Goal: Browse casually: Explore the website without a specific task or goal

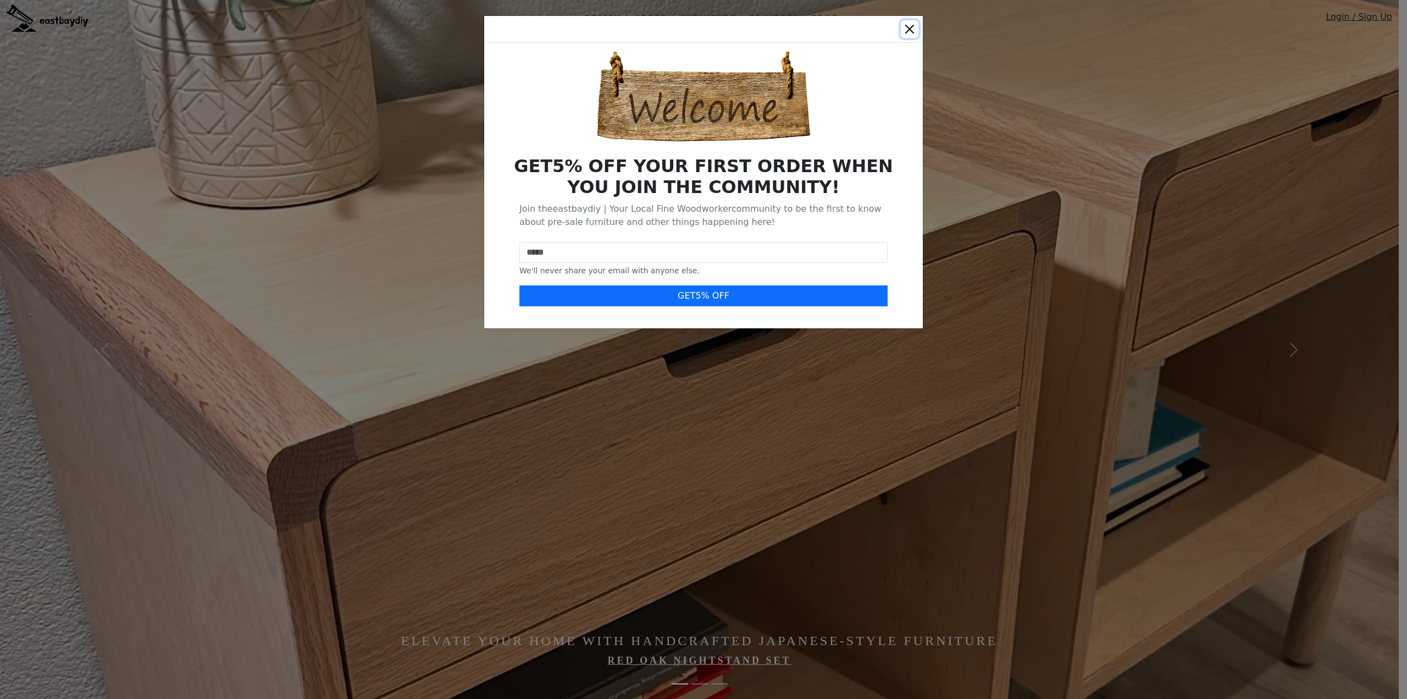
click at [912, 31] on button "Close" at bounding box center [910, 29] width 18 height 18
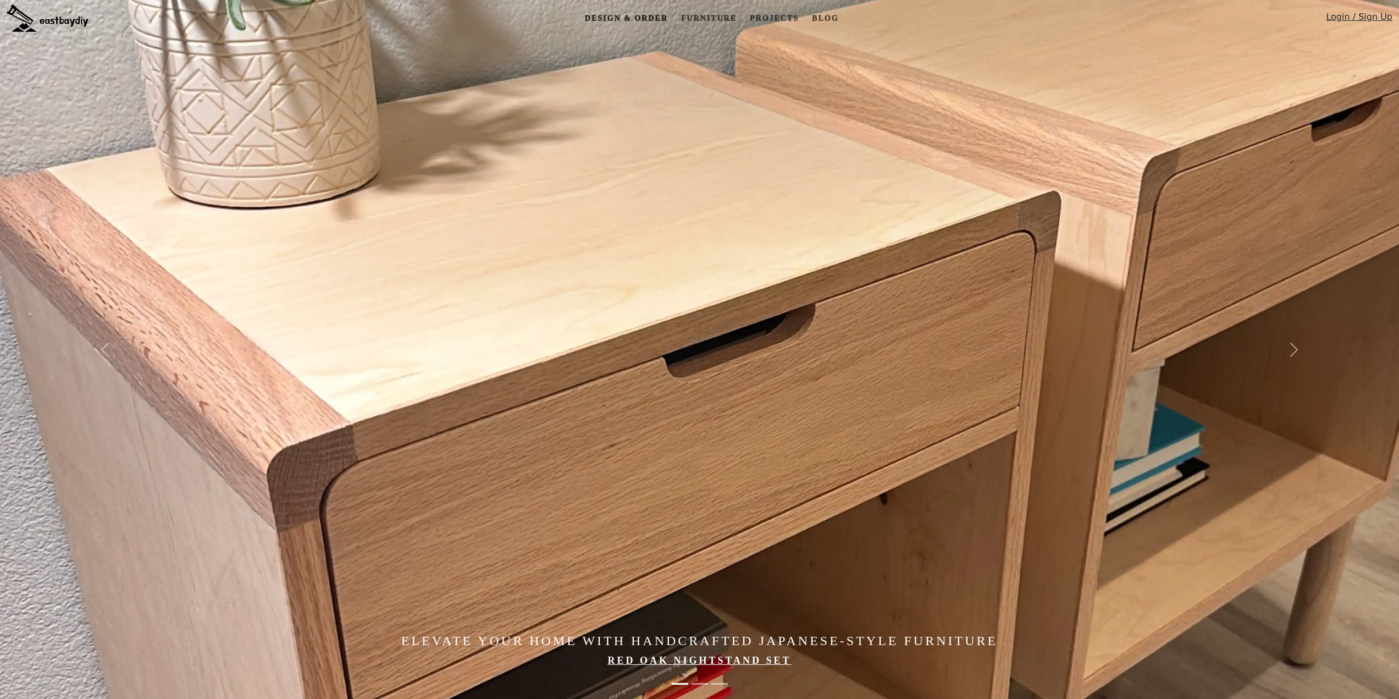
click at [630, 20] on link "Design & Order" at bounding box center [627, 18] width 92 height 20
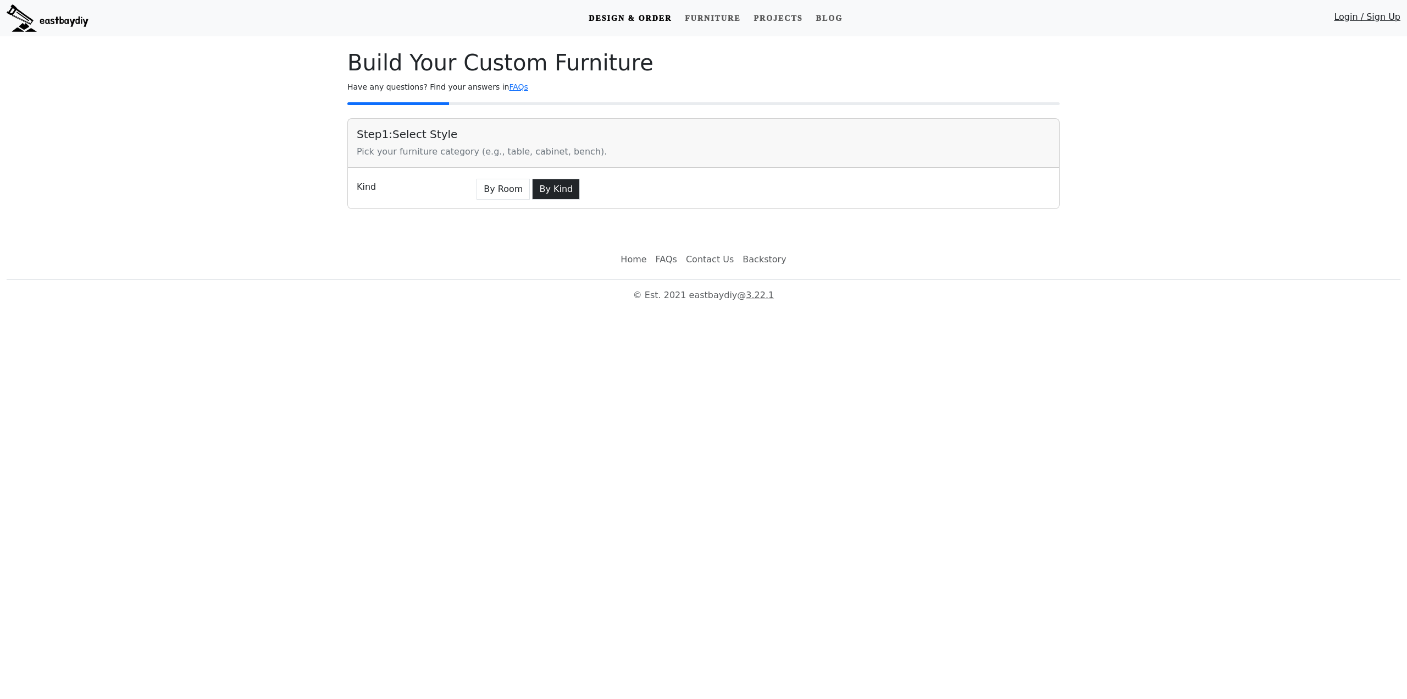
click at [533, 185] on button "By Kind" at bounding box center [556, 189] width 48 height 21
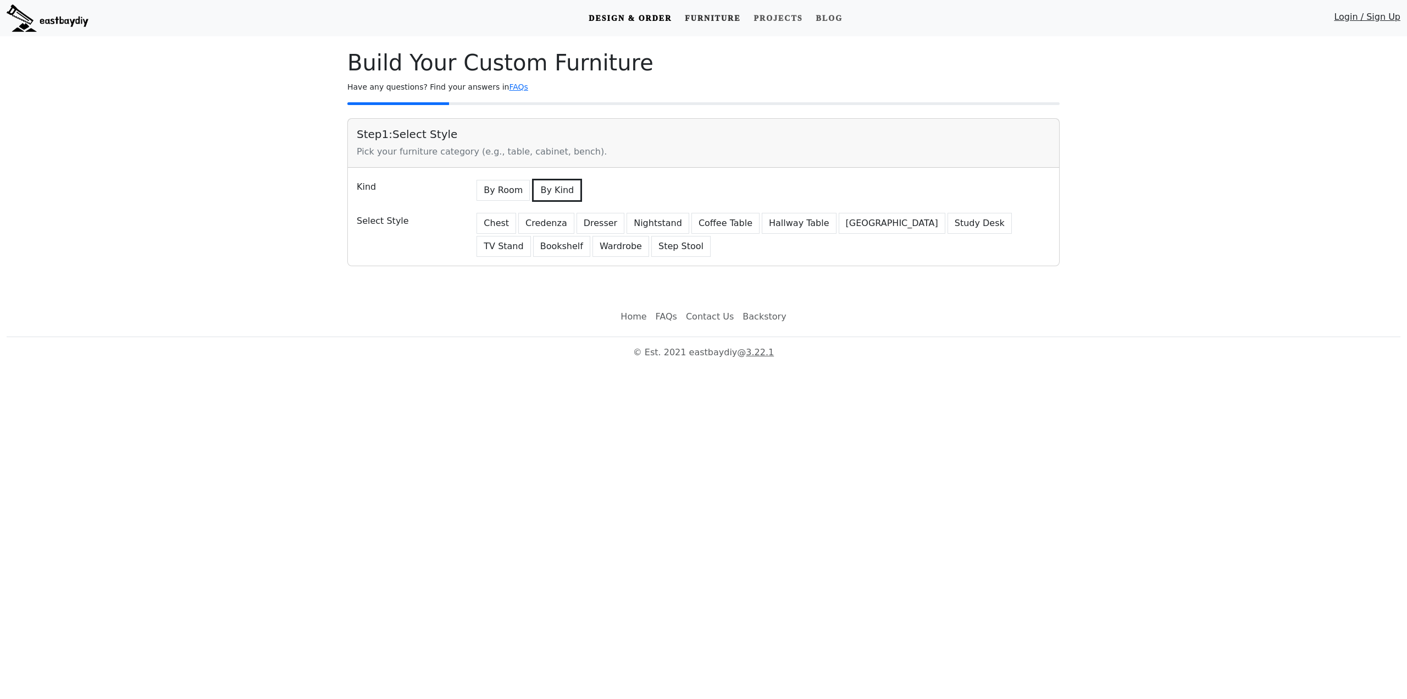
click at [717, 16] on link "Furniture" at bounding box center [713, 18] width 64 height 20
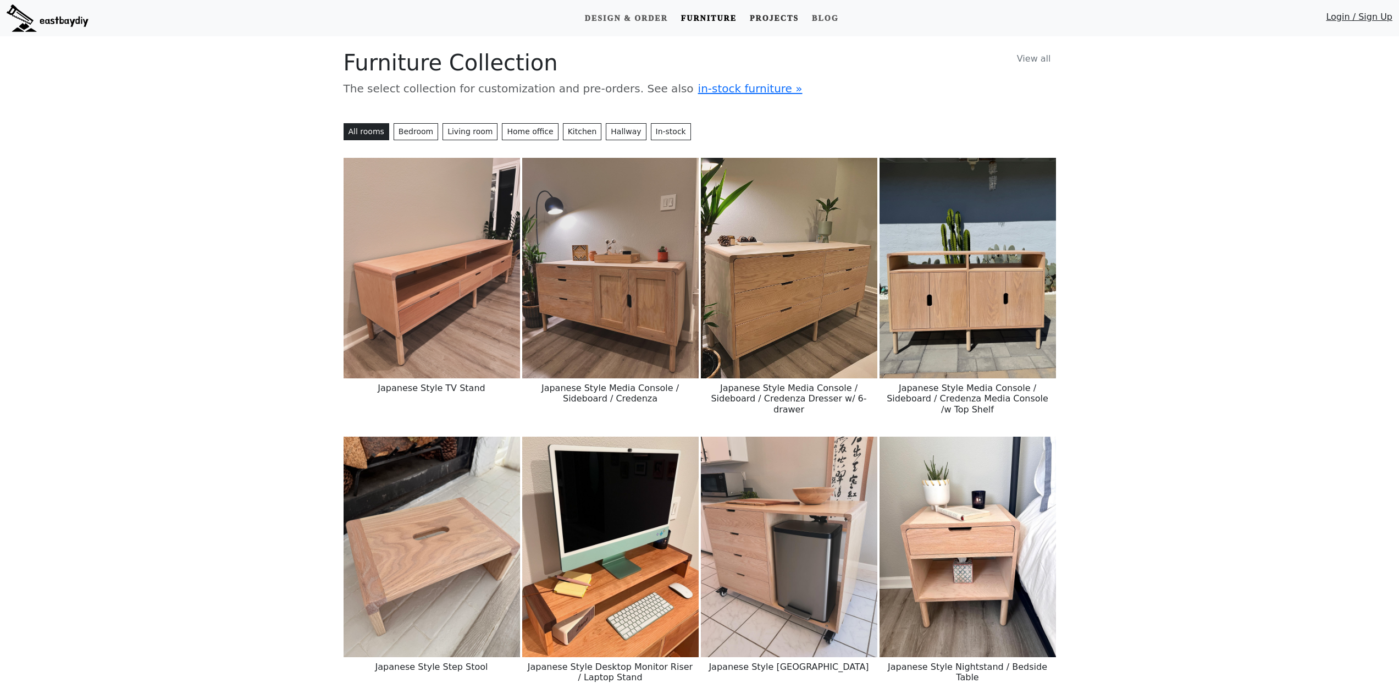
click at [785, 19] on link "Projects" at bounding box center [775, 18] width 58 height 20
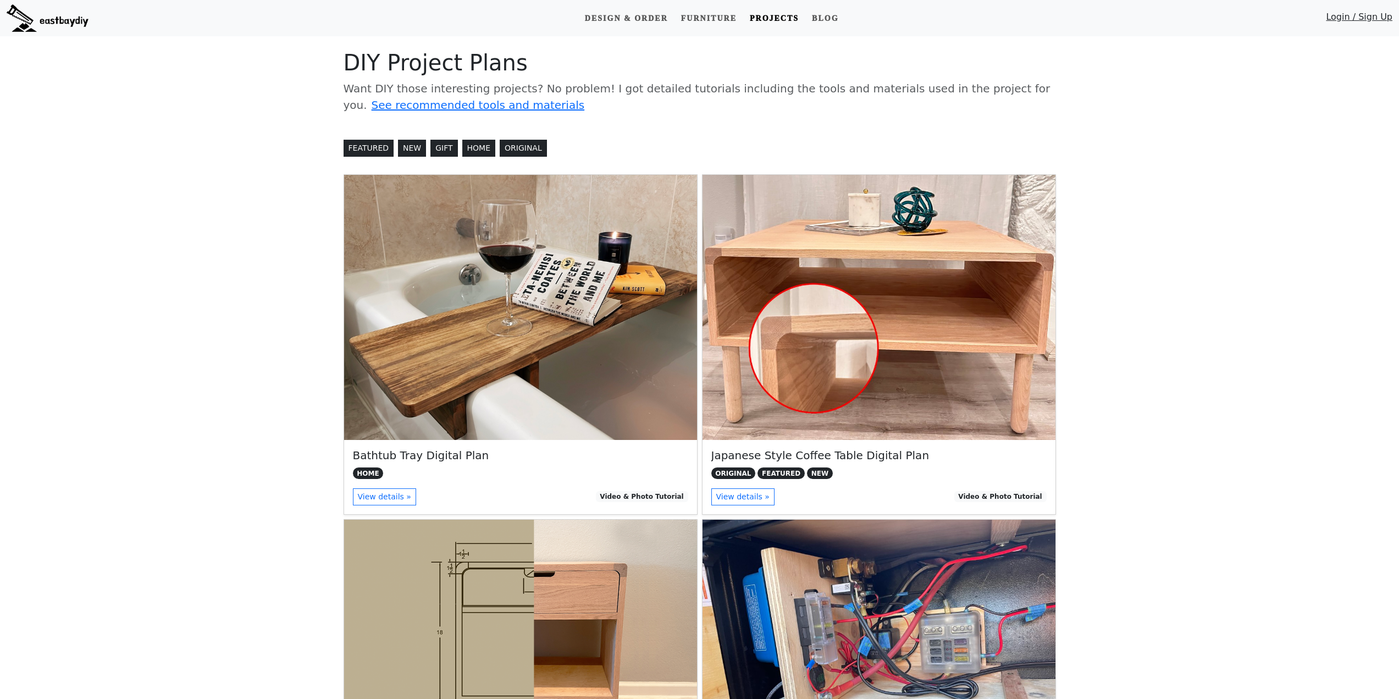
scroll to position [262, 0]
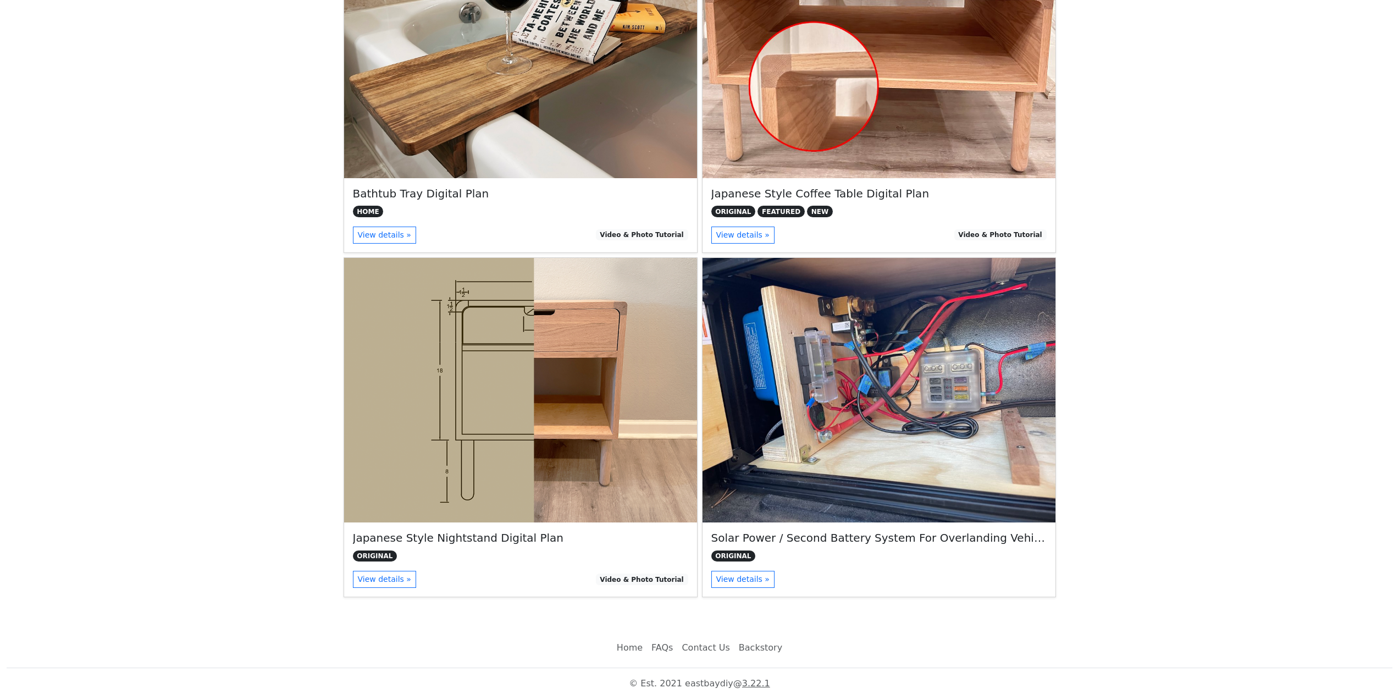
click at [804, 468] on img at bounding box center [879, 390] width 353 height 265
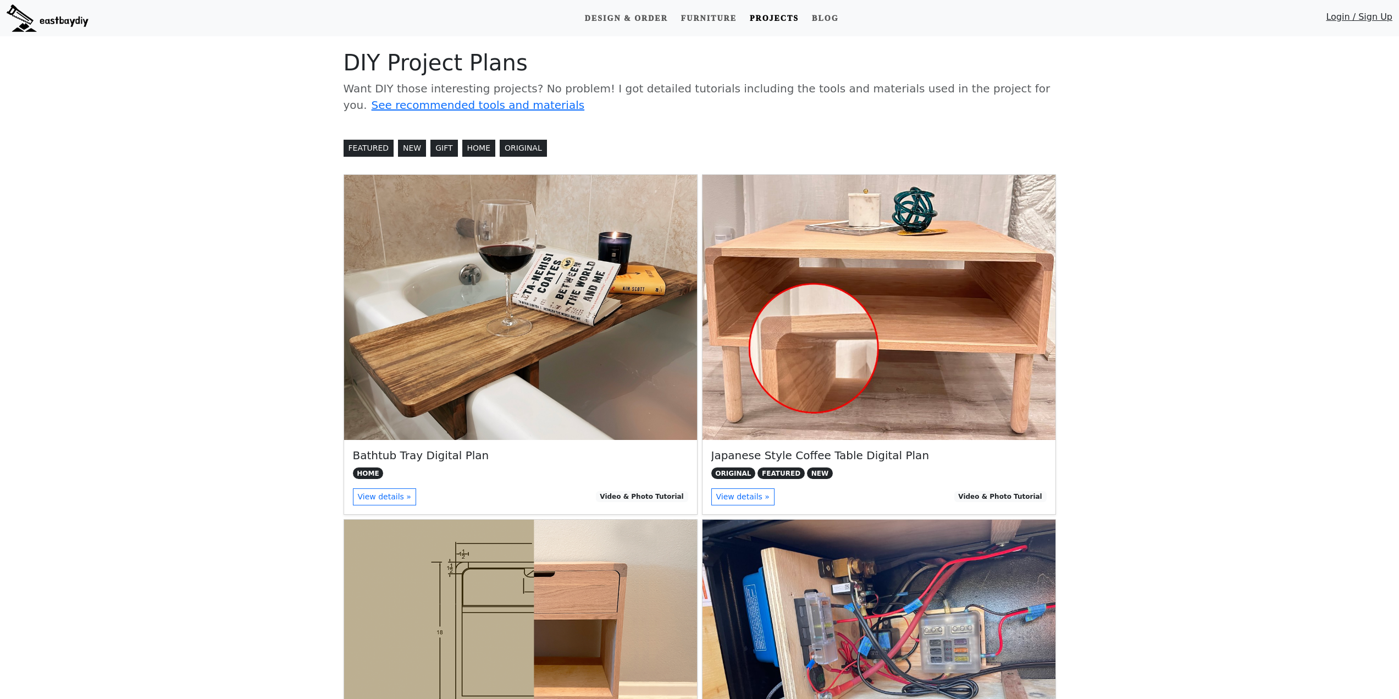
click at [779, 19] on link "Projects" at bounding box center [775, 18] width 58 height 20
click at [727, 16] on link "Furniture" at bounding box center [709, 18] width 64 height 20
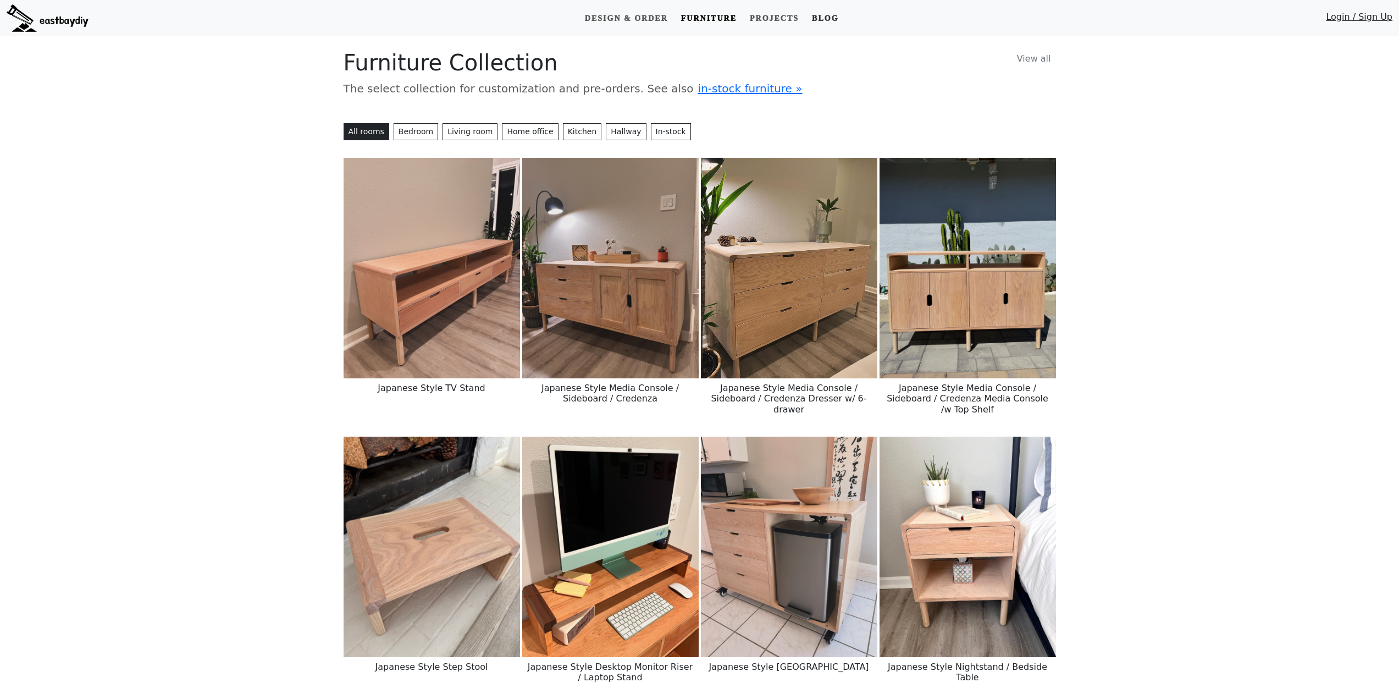
click at [835, 19] on link "Blog" at bounding box center [825, 18] width 35 height 20
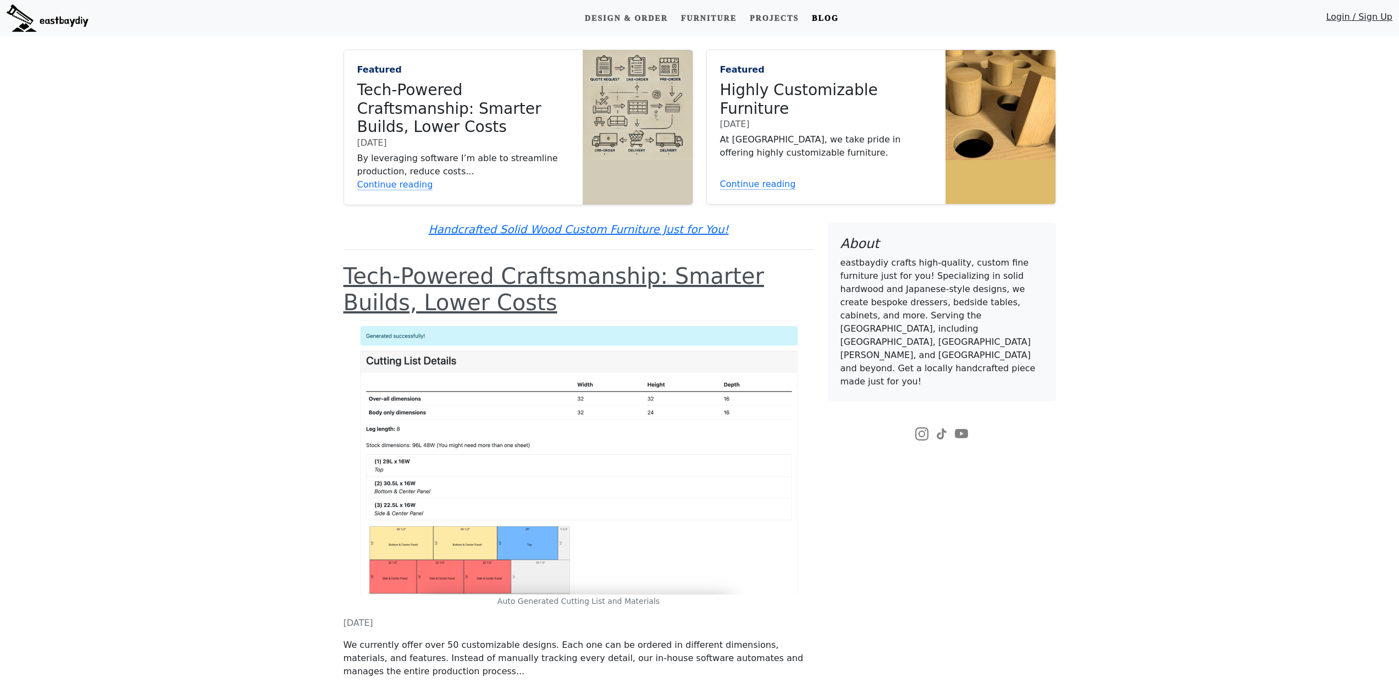
drag, startPoint x: 256, startPoint y: 458, endPoint x: 219, endPoint y: 270, distance: 191.7
